Goal: Task Accomplishment & Management: Manage account settings

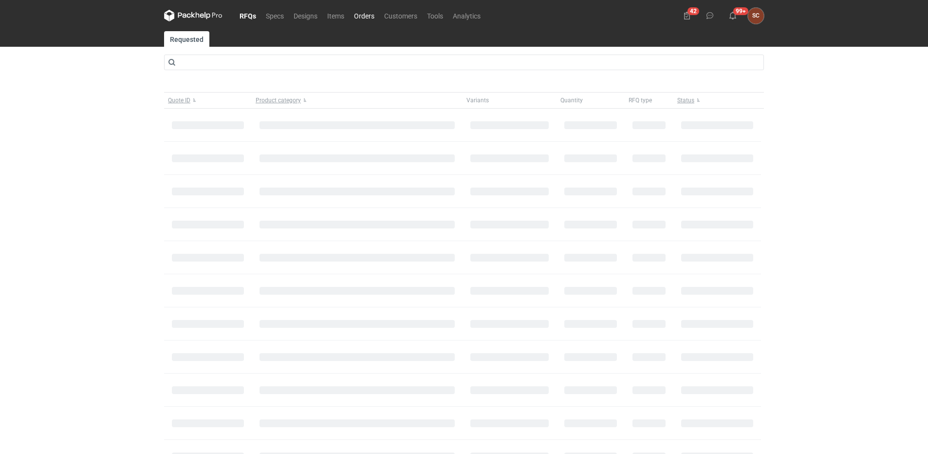
click at [373, 17] on link "Orders" at bounding box center [364, 16] width 30 height 12
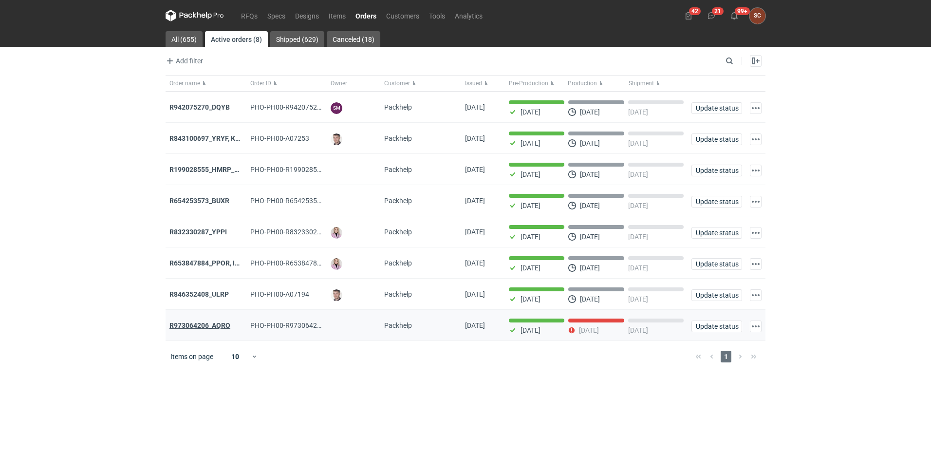
click at [204, 329] on strong "R973064206_AQRO" at bounding box center [199, 325] width 61 height 8
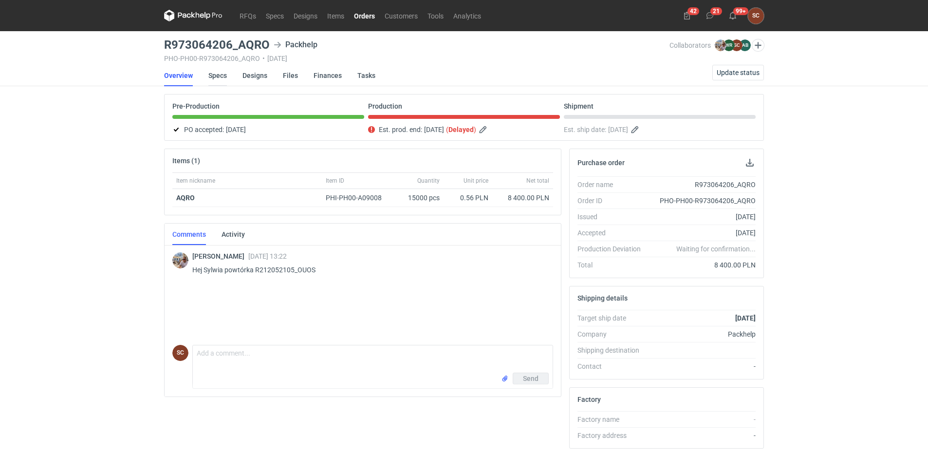
click at [218, 74] on link "Specs" at bounding box center [217, 75] width 19 height 21
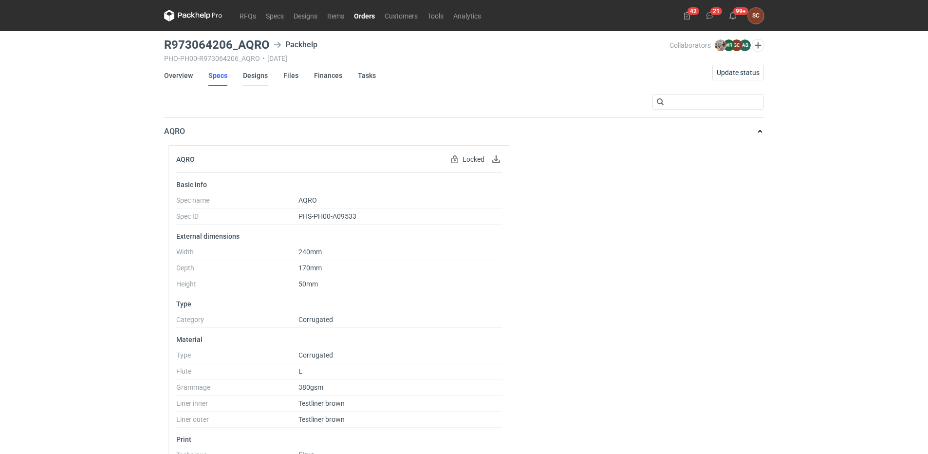
click at [251, 74] on link "Designs" at bounding box center [255, 75] width 25 height 21
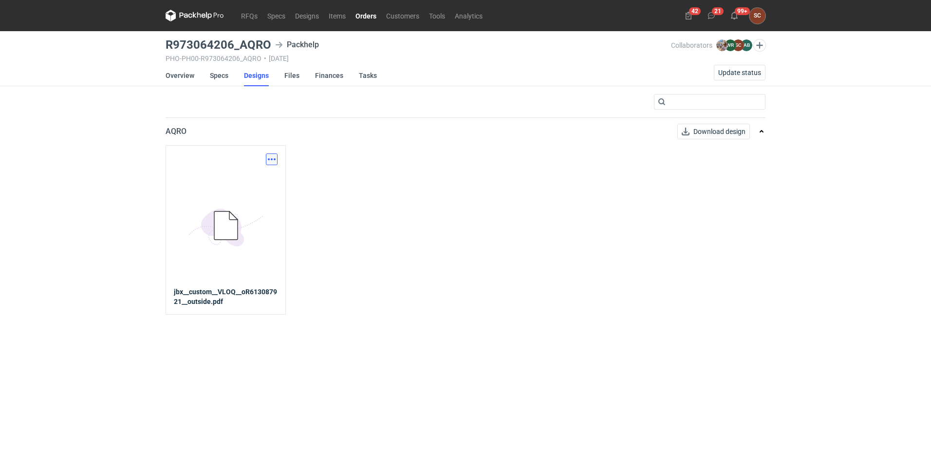
click at [267, 157] on button "button" at bounding box center [272, 159] width 12 height 12
click at [257, 177] on link "Download design part" at bounding box center [229, 181] width 90 height 16
click at [213, 77] on link "Specs" at bounding box center [219, 75] width 19 height 21
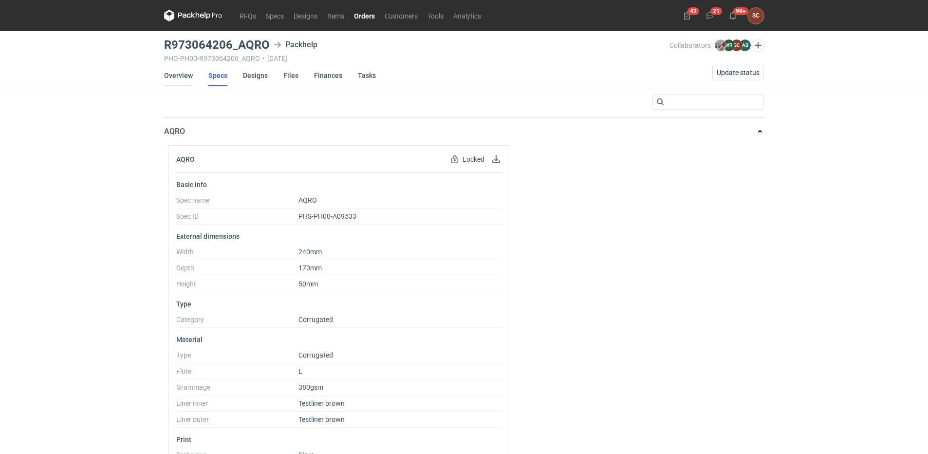
click at [175, 71] on link "Overview" at bounding box center [178, 75] width 29 height 21
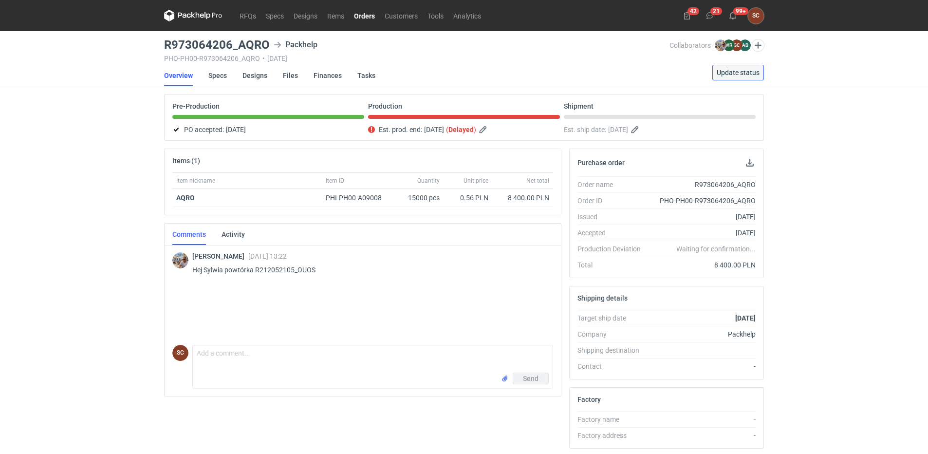
click at [735, 72] on span "Update status" at bounding box center [738, 72] width 43 height 7
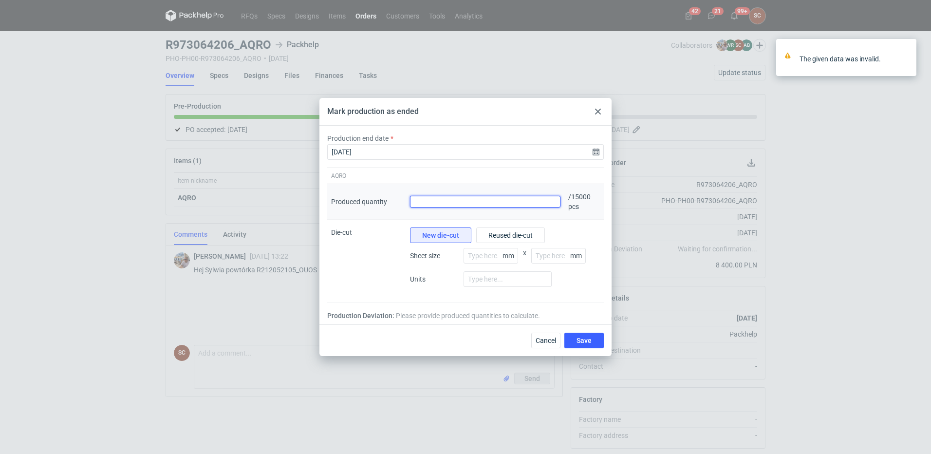
drag, startPoint x: 498, startPoint y: 207, endPoint x: 493, endPoint y: 205, distance: 5.7
click at [497, 207] on div "Produced quantity" at bounding box center [485, 202] width 158 height 36
click at [493, 205] on input "Produced quantity" at bounding box center [485, 202] width 150 height 12
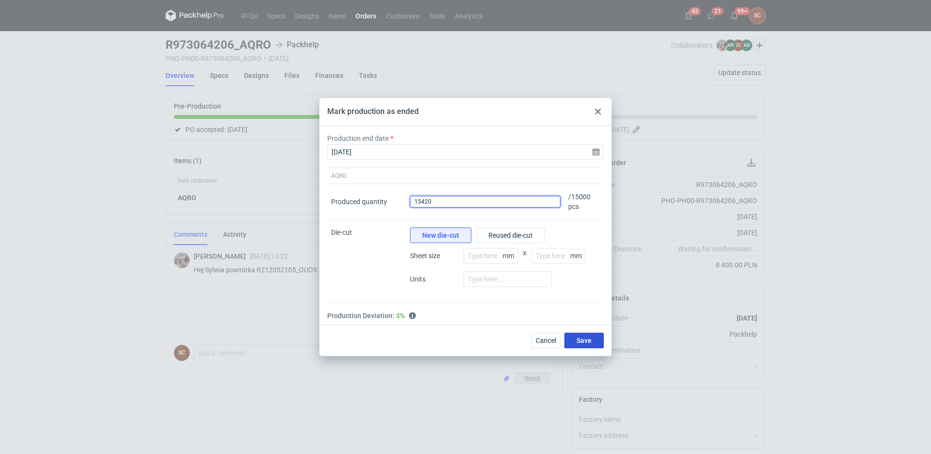
type input "15420"
click at [577, 340] on span "Save" at bounding box center [584, 340] width 15 height 7
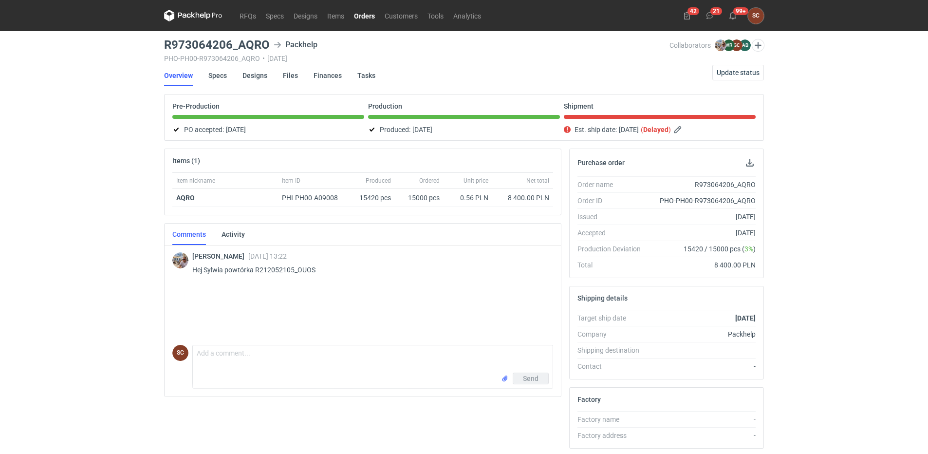
click at [369, 8] on nav "RFQs Specs Designs Items Orders Customers Tools Analytics" at bounding box center [325, 15] width 322 height 31
click at [369, 16] on link "Orders" at bounding box center [364, 16] width 31 height 12
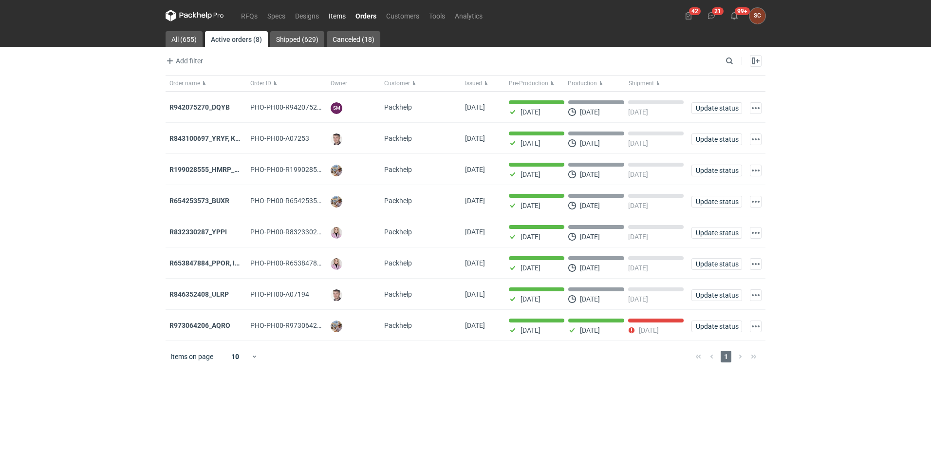
click at [336, 10] on link "Items" at bounding box center [337, 16] width 27 height 12
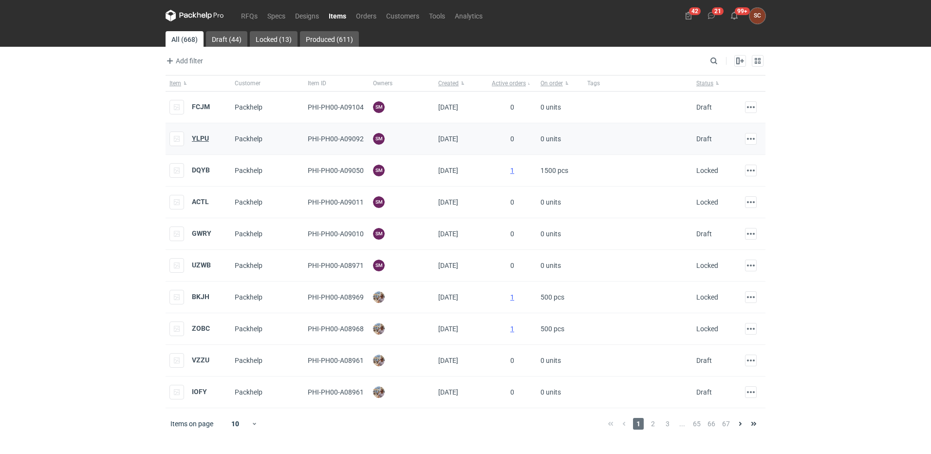
click at [203, 139] on strong "YLPU" at bounding box center [200, 138] width 17 height 8
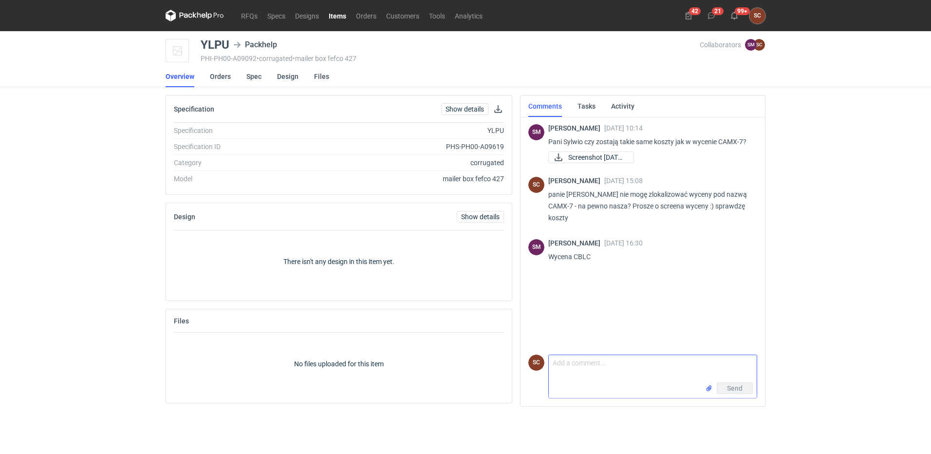
click at [598, 372] on textarea "Comment message" at bounding box center [653, 368] width 208 height 27
click at [364, 17] on link "Orders" at bounding box center [366, 16] width 30 height 12
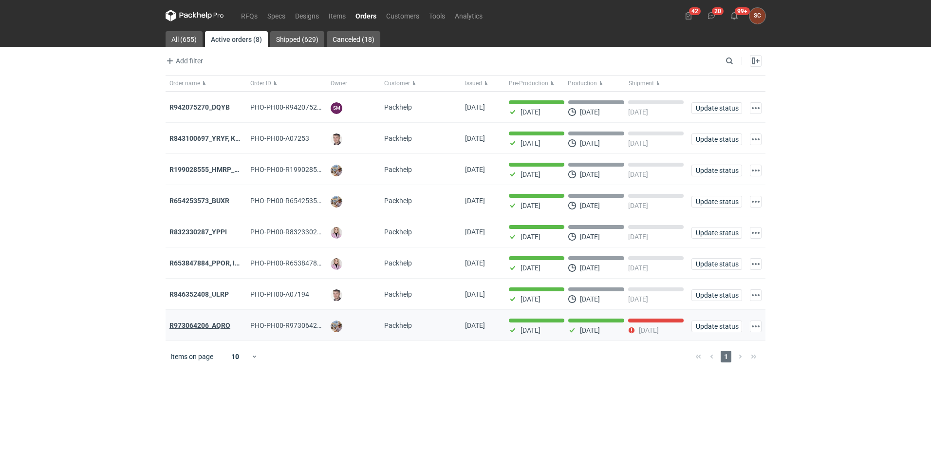
click at [226, 327] on strong "R973064206_AQRO" at bounding box center [199, 325] width 61 height 8
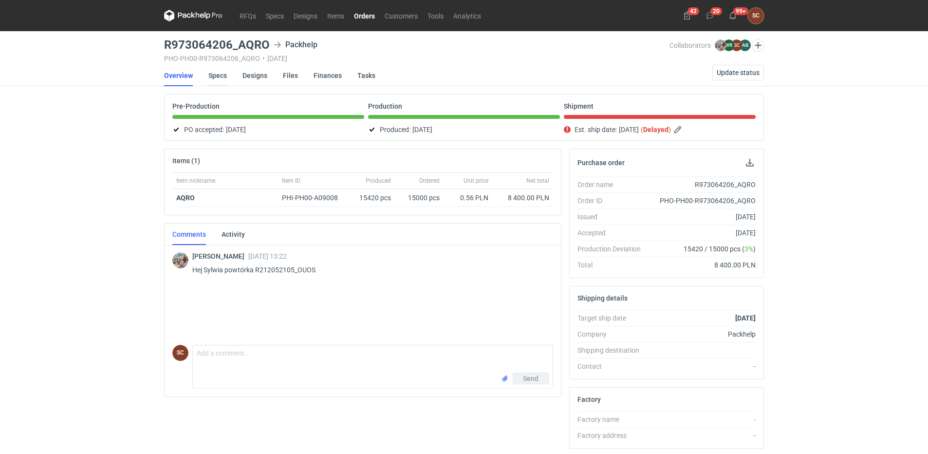
click at [219, 75] on link "Specs" at bounding box center [217, 75] width 19 height 21
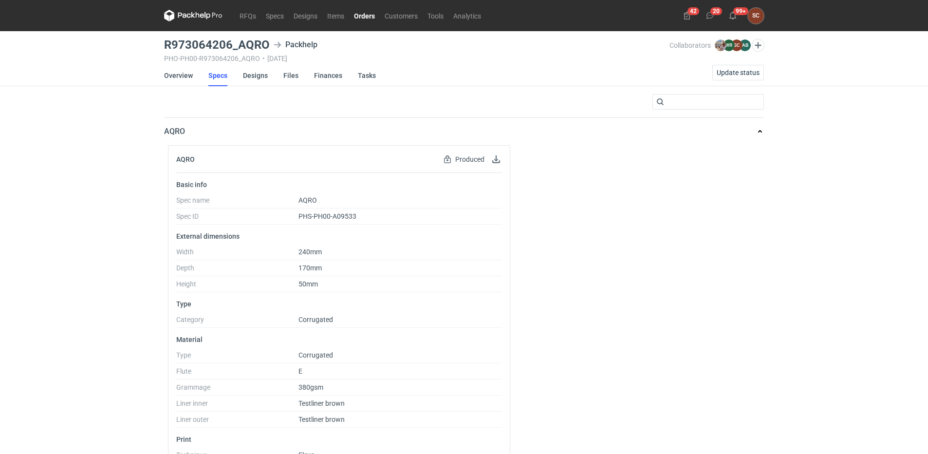
click at [364, 14] on link "Orders" at bounding box center [364, 16] width 31 height 12
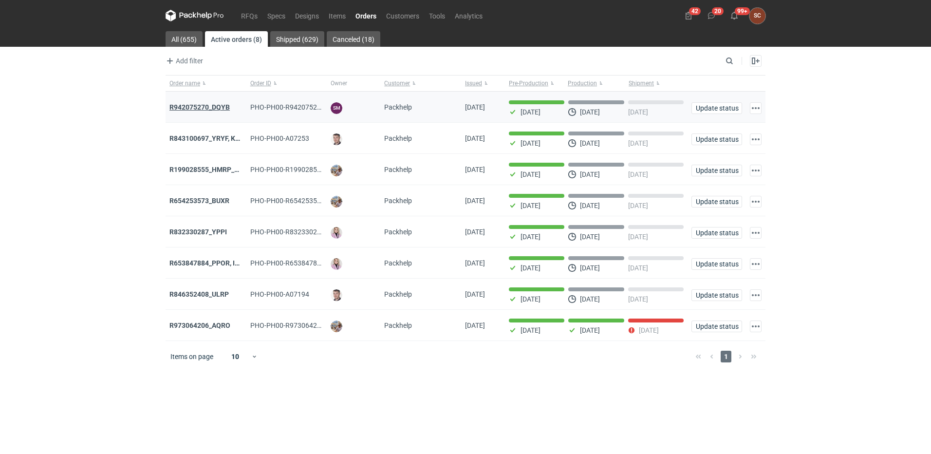
click at [211, 105] on strong "R942075270_DQYB" at bounding box center [199, 107] width 60 height 8
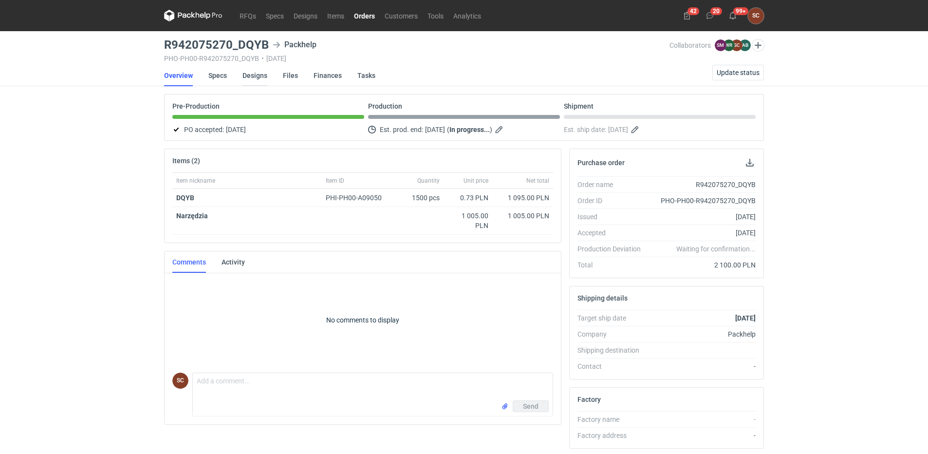
click at [253, 73] on link "Designs" at bounding box center [255, 75] width 25 height 21
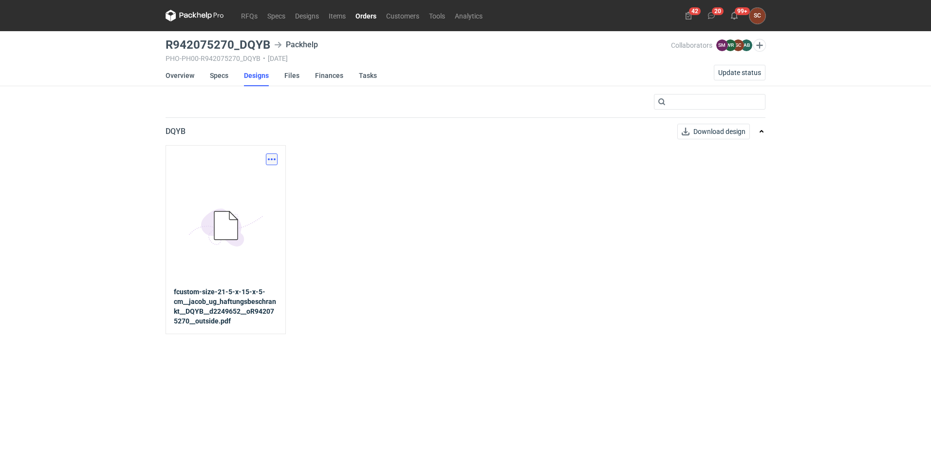
click at [277, 157] on button "button" at bounding box center [272, 159] width 12 height 12
click at [256, 179] on link "Download design part" at bounding box center [229, 181] width 90 height 16
click at [179, 72] on link "Overview" at bounding box center [180, 75] width 29 height 21
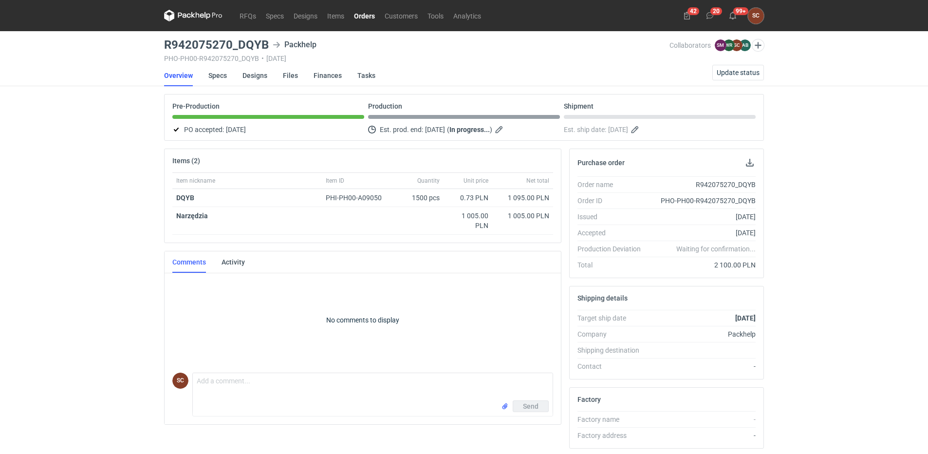
click at [130, 225] on div "RFQs Specs Designs Items Orders Customers Tools Analytics 42 20 99+ SC [PERSON_…" at bounding box center [464, 227] width 928 height 454
click at [364, 16] on link "Orders" at bounding box center [364, 16] width 31 height 12
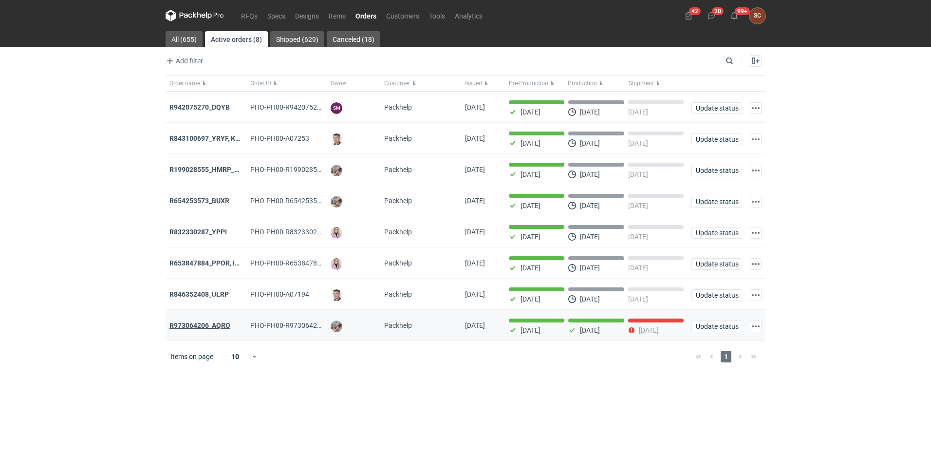
click at [212, 327] on strong "R973064206_AQRO" at bounding box center [199, 325] width 61 height 8
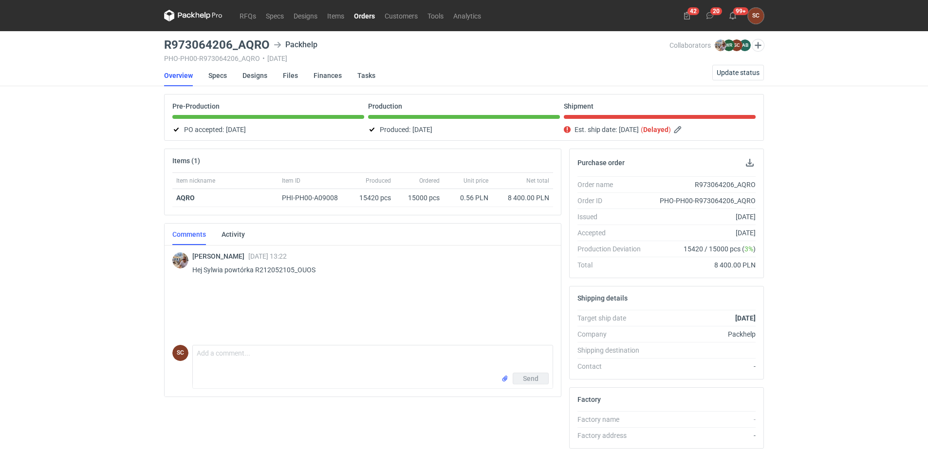
click at [367, 14] on link "Orders" at bounding box center [364, 16] width 31 height 12
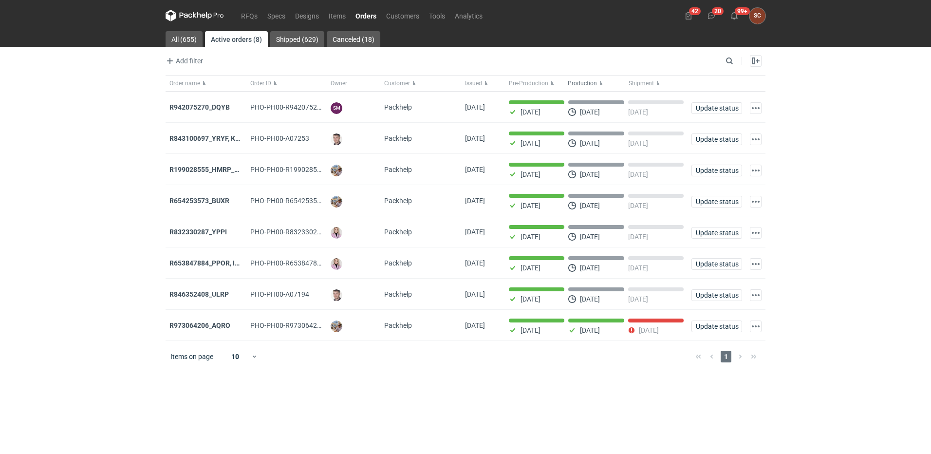
click at [600, 84] on button "Production" at bounding box center [596, 83] width 61 height 16
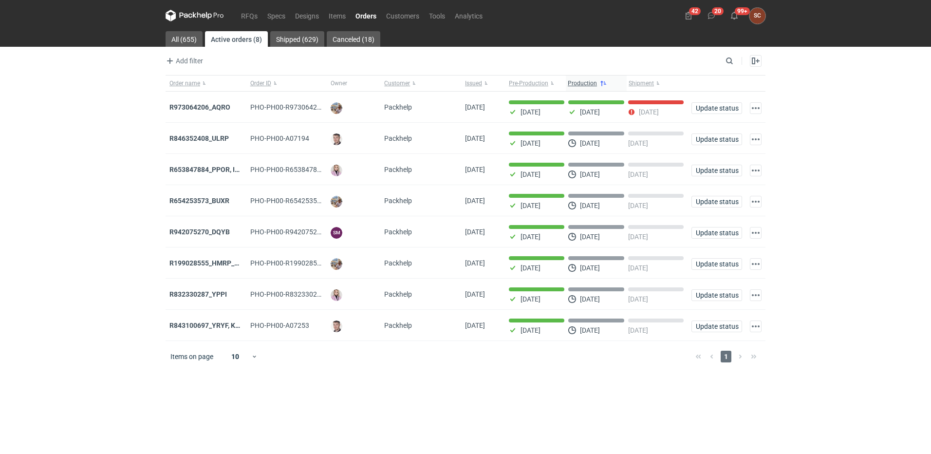
click at [206, 137] on strong "R846352408_ULRP" at bounding box center [198, 138] width 59 height 8
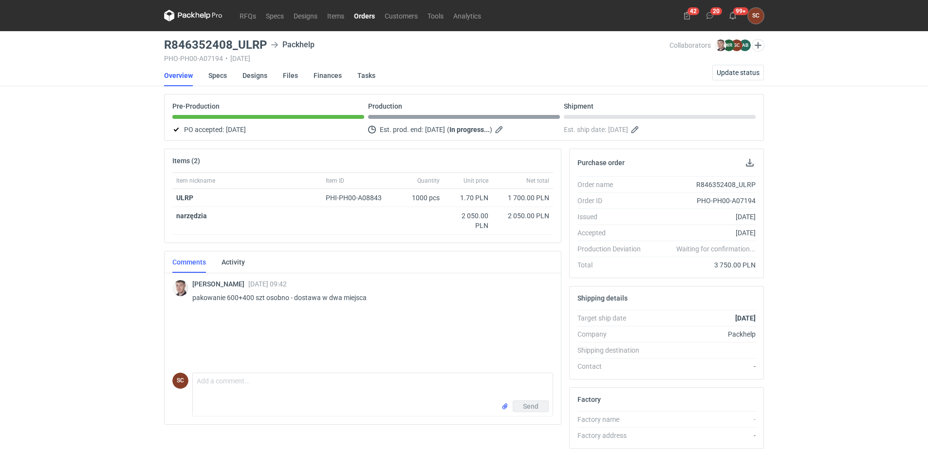
click at [363, 16] on link "Orders" at bounding box center [364, 16] width 31 height 12
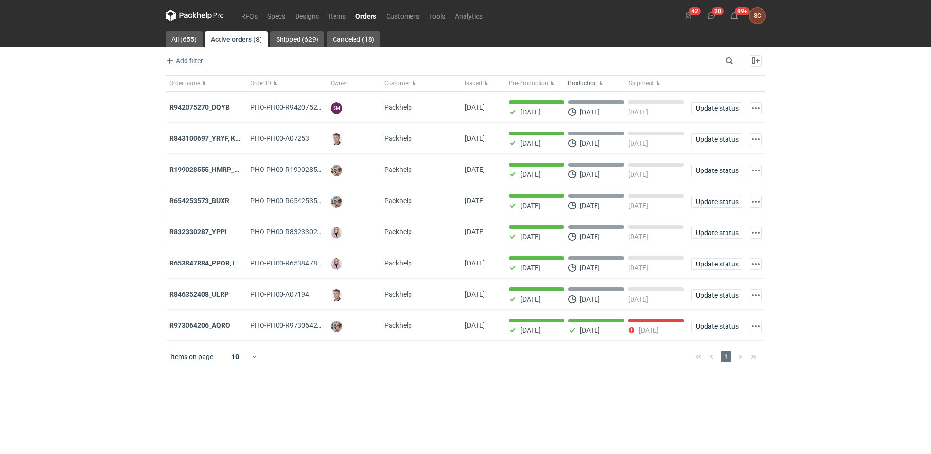
click at [598, 83] on button "Production" at bounding box center [596, 83] width 61 height 16
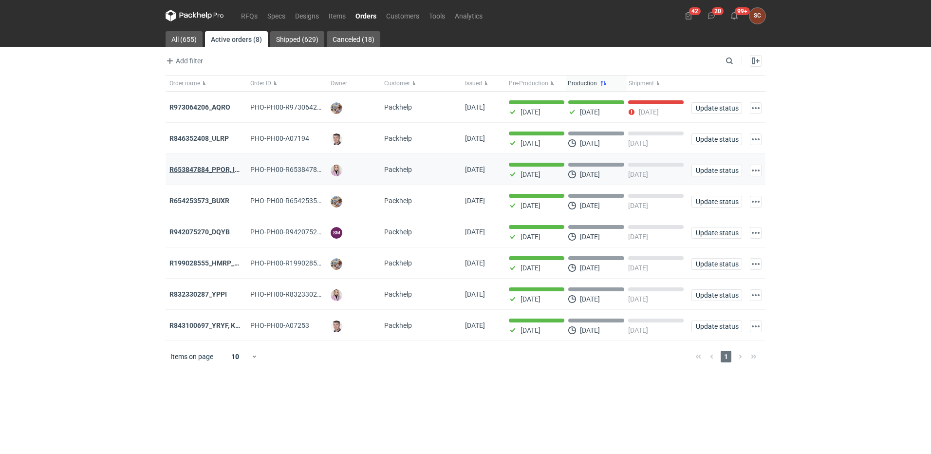
click at [210, 168] on strong "R653847884_PPOR, IDRT, RRRT" at bounding box center [218, 170] width 98 height 8
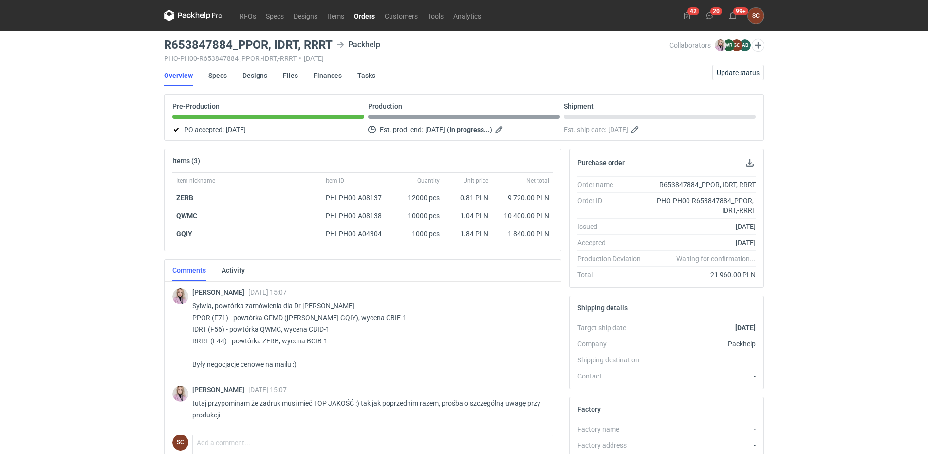
click at [365, 15] on link "Orders" at bounding box center [364, 16] width 31 height 12
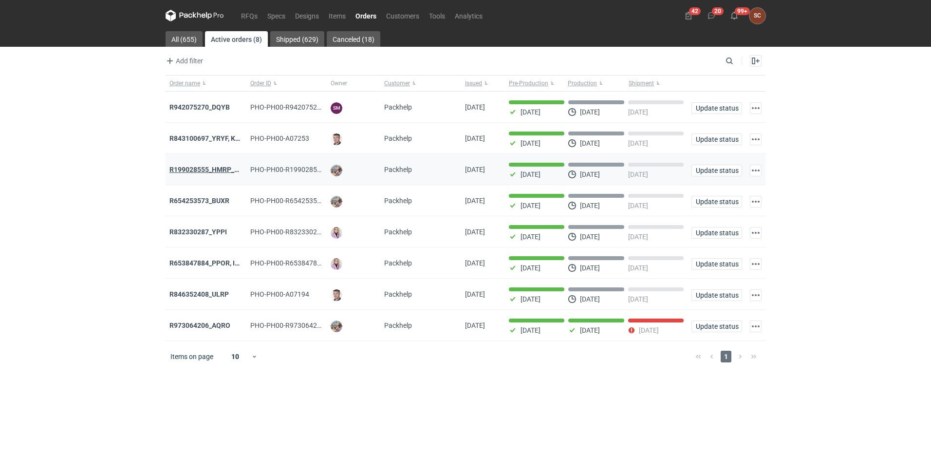
click at [220, 168] on strong "R199028555_HMRP_BKJH_VHKJ_ZOBC" at bounding box center [231, 170] width 124 height 8
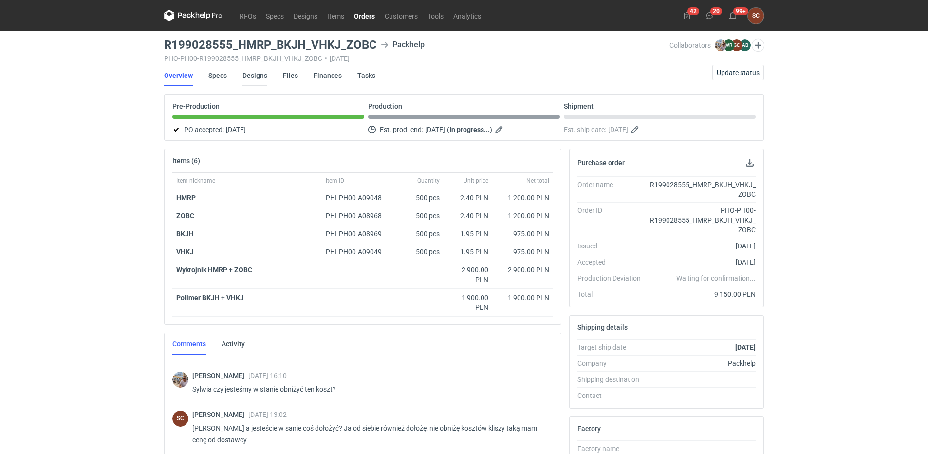
click at [252, 70] on link "Designs" at bounding box center [255, 75] width 25 height 21
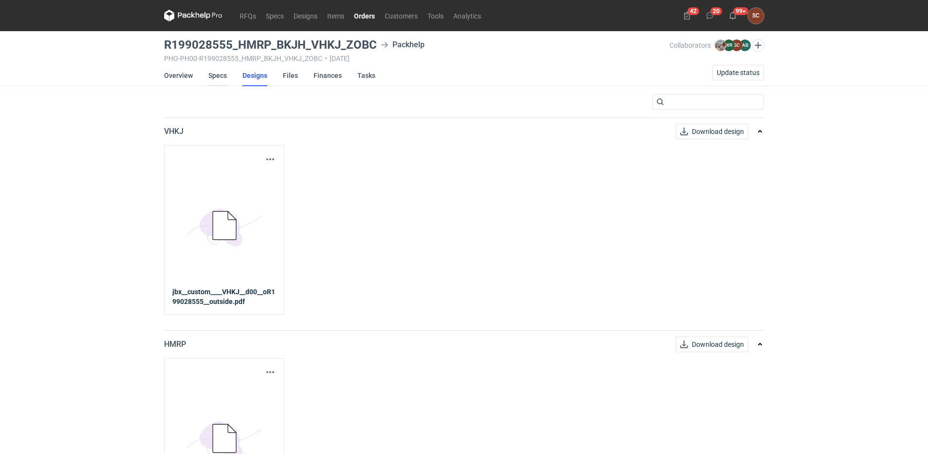
click at [221, 74] on link "Specs" at bounding box center [217, 75] width 19 height 21
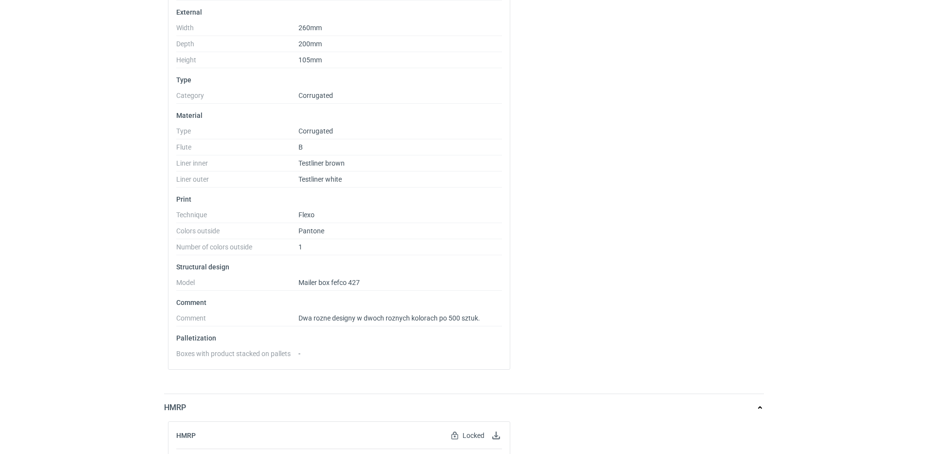
scroll to position [244, 0]
